Goal: Information Seeking & Learning: Learn about a topic

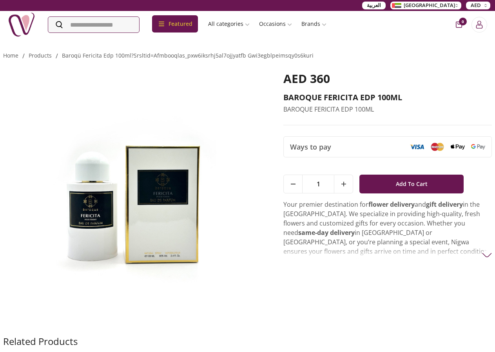
click at [486, 255] on img at bounding box center [487, 255] width 10 height 10
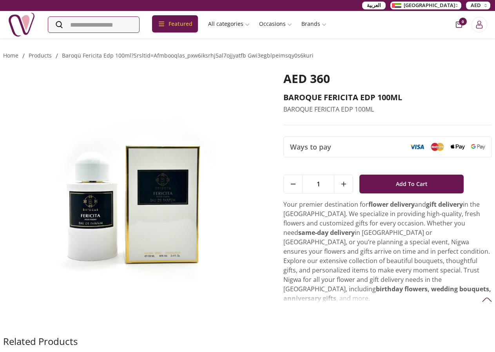
scroll to position [40, 0]
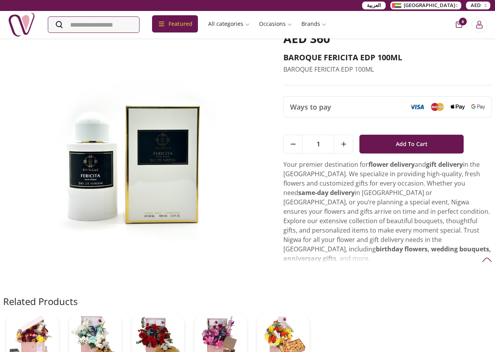
click at [327, 250] on p "Your premier destination for flower delivery and gift delivery in the [GEOGRAPH…" at bounding box center [387, 211] width 208 height 103
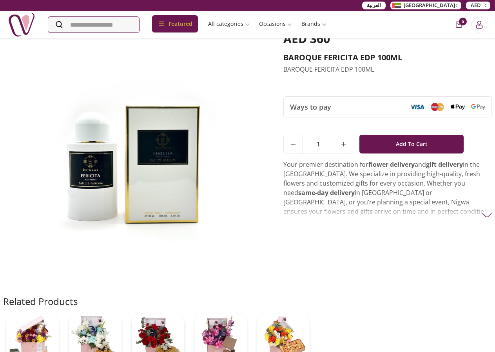
click at [485, 214] on img at bounding box center [487, 215] width 10 height 10
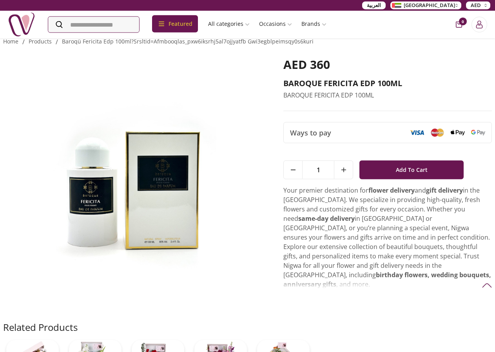
scroll to position [0, 0]
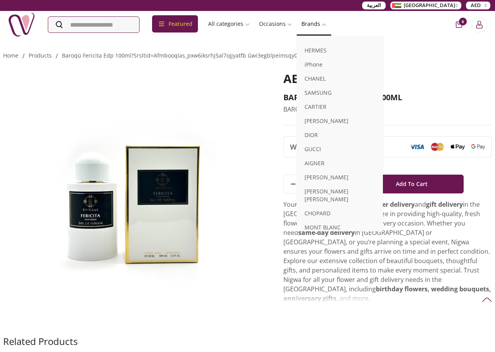
click at [331, 21] on link "Brands" at bounding box center [313, 24] width 34 height 14
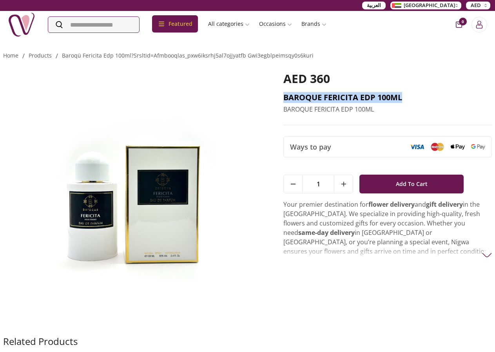
drag, startPoint x: 408, startPoint y: 98, endPoint x: 288, endPoint y: 97, distance: 120.2
click at [288, 97] on h2 "BAROQUE FERICITA EDP 100ML" at bounding box center [387, 97] width 208 height 11
copy h2 "BAROQUE FERICITA EDP 100ML"
